Goal: Task Accomplishment & Management: Use online tool/utility

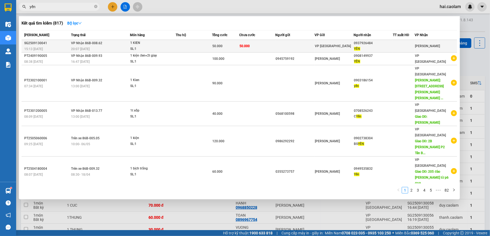
type input "yến"
click at [247, 48] on td "50.000" at bounding box center [257, 46] width 36 height 13
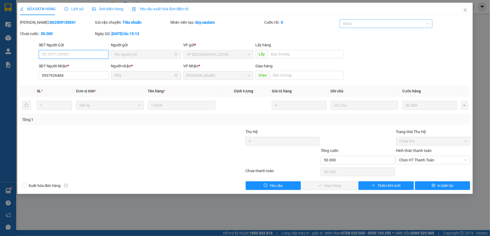
type input "0937926484"
type input "YẾN"
type input "50.000"
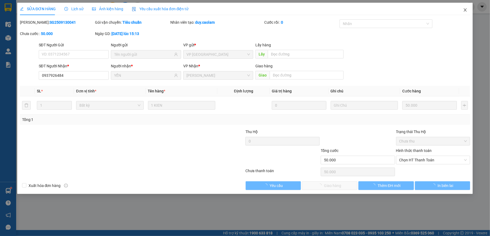
click at [465, 10] on icon "close" at bounding box center [465, 10] width 4 height 4
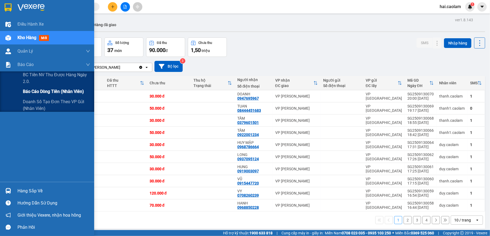
click at [48, 95] on span "Báo cáo dòng tiền (nhân viên)" at bounding box center [53, 91] width 61 height 7
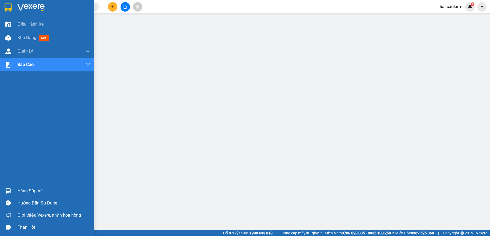
click at [8, 9] on img at bounding box center [8, 7] width 7 height 8
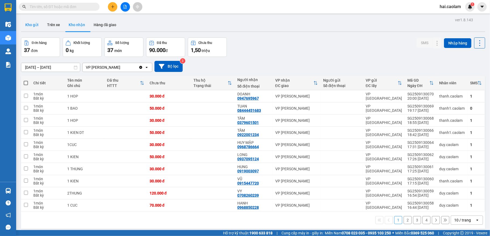
click at [31, 26] on button "Kho gửi" at bounding box center [32, 24] width 22 height 13
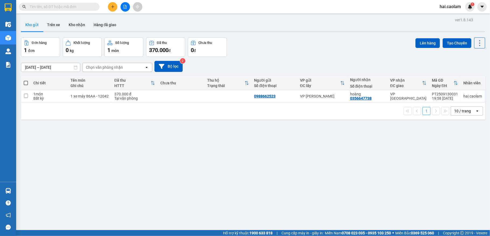
click at [250, 181] on div "ver 1.8.143 Kho gửi Trên xe Kho nhận Hàng đã giao Đơn hàng 1 đơn Khối lượng 0 k…" at bounding box center [253, 134] width 469 height 236
drag, startPoint x: 80, startPoint y: 25, endPoint x: 85, endPoint y: 25, distance: 5.1
click at [85, 26] on button "Kho nhận" at bounding box center [76, 24] width 25 height 13
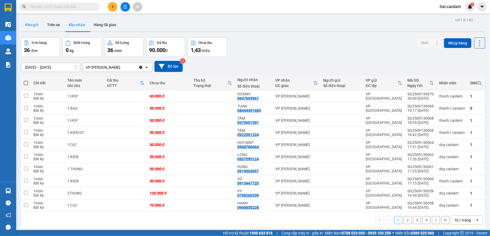
click at [31, 24] on button "Kho gửi" at bounding box center [32, 24] width 22 height 13
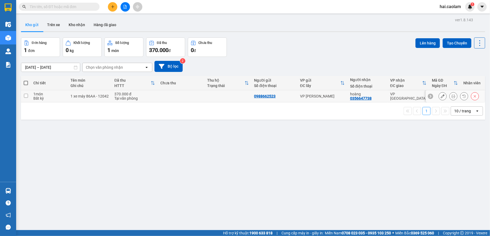
click at [27, 96] on input "checkbox" at bounding box center [26, 96] width 4 height 4
checkbox input "true"
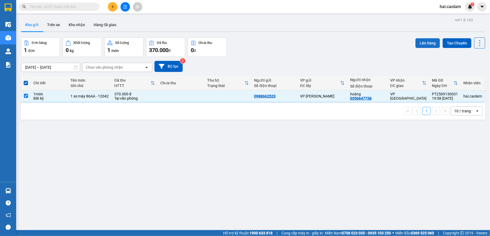
click at [418, 42] on button "Lên hàng" at bounding box center [428, 43] width 24 height 10
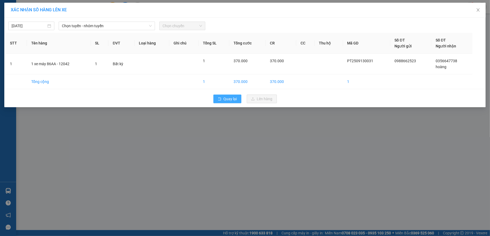
click at [235, 101] on span "Quay lại" at bounding box center [230, 99] width 13 height 6
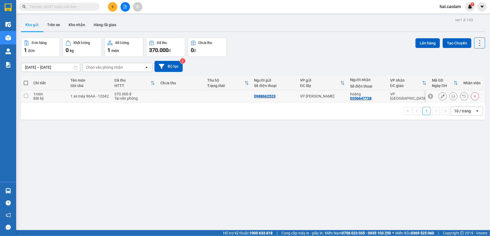
click at [29, 97] on td at bounding box center [26, 96] width 10 height 12
checkbox input "true"
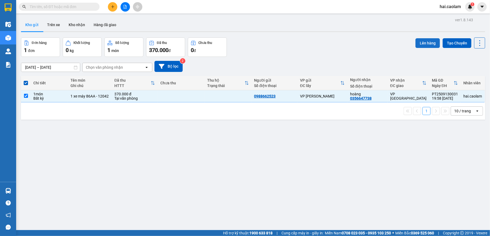
click at [422, 43] on button "Lên hàng" at bounding box center [428, 43] width 24 height 10
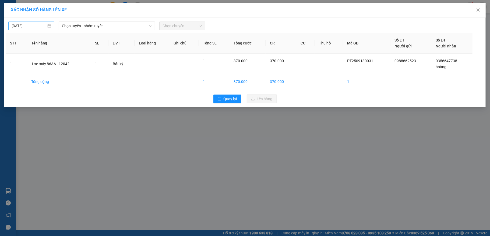
click at [13, 25] on body "Kết quả tìm kiếm ( 0 ) Bộ lọc No Data hai.caolam 1 Điều hành xe Kho hàng mới Qu…" at bounding box center [245, 118] width 490 height 236
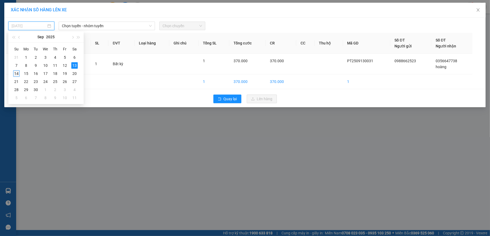
click at [18, 73] on div "14" at bounding box center [16, 73] width 6 height 6
type input "14/09/2025"
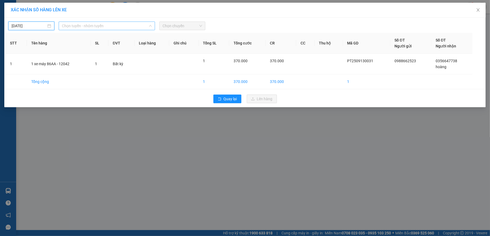
click at [103, 27] on span "Chọn tuyến - nhóm tuyến" at bounding box center [107, 26] width 90 height 8
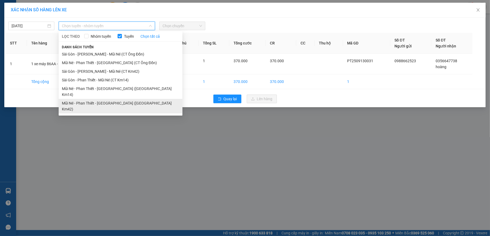
click at [128, 99] on li "Mũi Né - Phan Thiết - Sài Gòn (CT Km42)" at bounding box center [121, 106] width 124 height 15
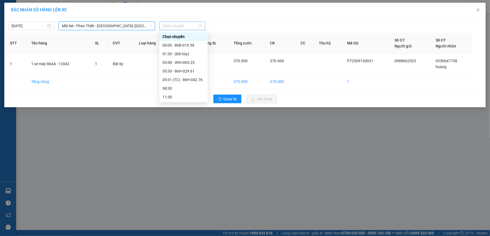
click at [193, 25] on span "Chọn chuyến" at bounding box center [183, 26] width 40 height 8
click at [177, 89] on div "08:30" at bounding box center [184, 88] width 42 height 6
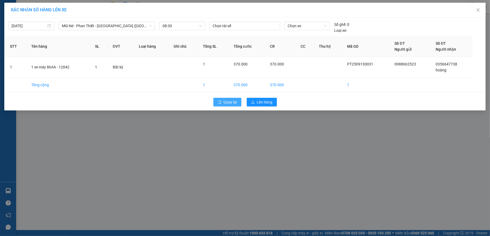
click at [228, 101] on span "Quay lại" at bounding box center [230, 102] width 13 height 6
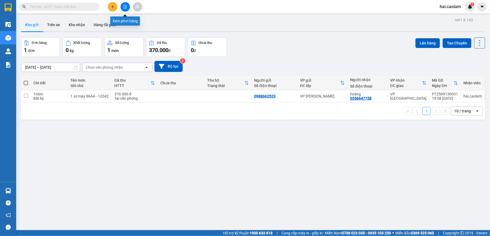
click at [128, 6] on button at bounding box center [125, 6] width 9 height 9
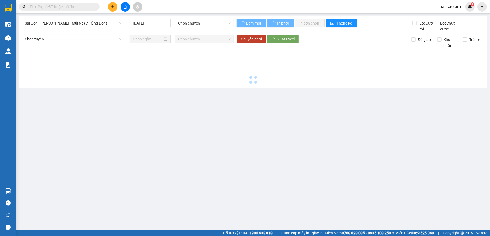
type input "14/09/2025"
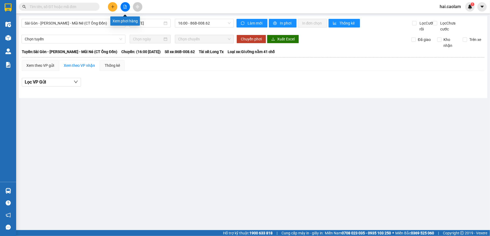
click at [125, 6] on icon "file-add" at bounding box center [125, 7] width 4 height 4
click at [118, 22] on span "Sài Gòn - Phan Thiết - Mũi Né (CT Ông Đồn)" at bounding box center [73, 23] width 97 height 8
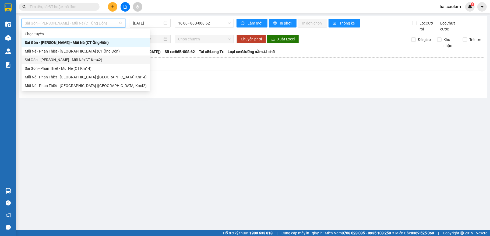
click at [89, 61] on div "Sài Gòn - Phan Thiết - Mũi Né (CT Km42)" at bounding box center [86, 60] width 122 height 6
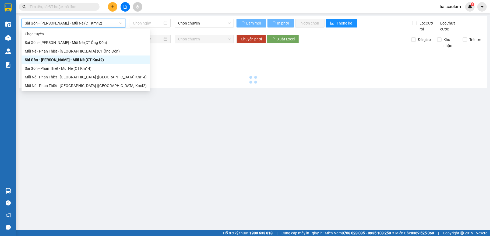
type input "14/09/2025"
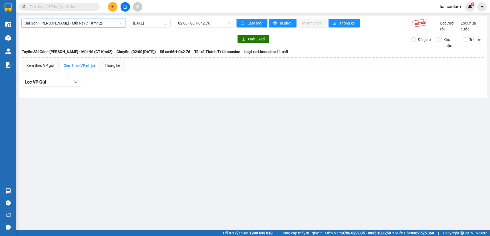
click at [113, 22] on span "Sài Gòn - Phan Thiết - Mũi Né (CT Km42)" at bounding box center [73, 23] width 97 height 8
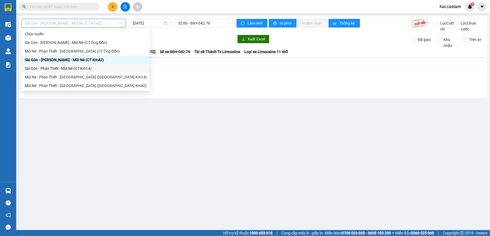
click at [82, 67] on div "Sài Gòn - Phan Thiết - Mũi Né (CT Km14)" at bounding box center [86, 68] width 122 height 6
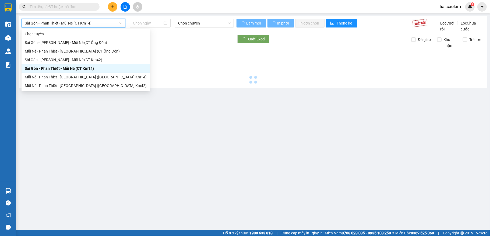
type input "14/09/2025"
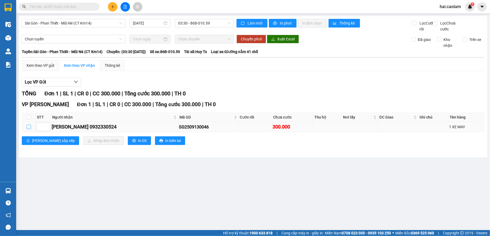
click at [28, 129] on input "checkbox" at bounding box center [29, 127] width 4 height 4
checkbox input "true"
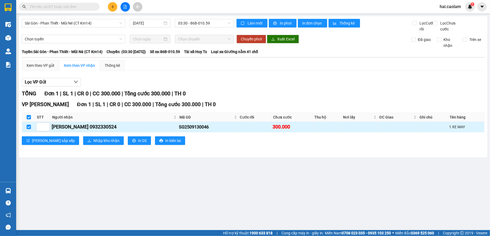
click at [29, 129] on input "checkbox" at bounding box center [29, 127] width 4 height 4
checkbox input "false"
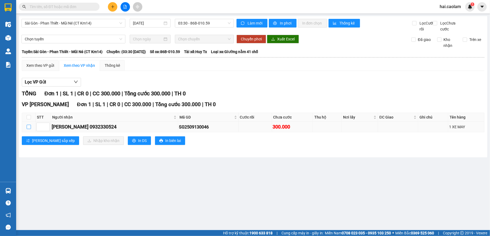
click at [27, 130] on label at bounding box center [29, 127] width 4 height 6
click at [27, 129] on input "checkbox" at bounding box center [29, 127] width 4 height 4
checkbox input "true"
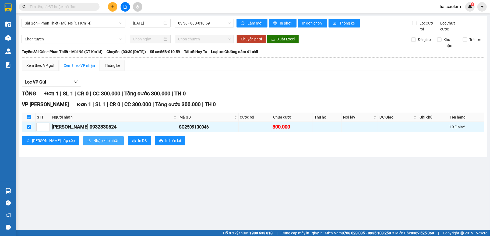
click at [93, 143] on span "Nhập kho nhận" at bounding box center [106, 141] width 26 height 6
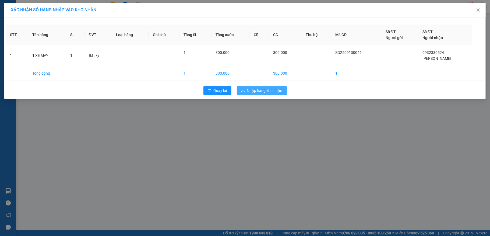
click at [277, 93] on span "Nhập hàng kho nhận" at bounding box center [265, 90] width 36 height 6
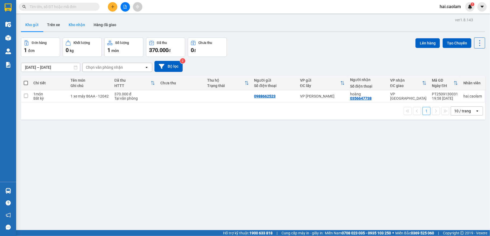
click at [84, 23] on button "Kho nhận" at bounding box center [76, 24] width 25 height 13
